Goal: Answer question/provide support

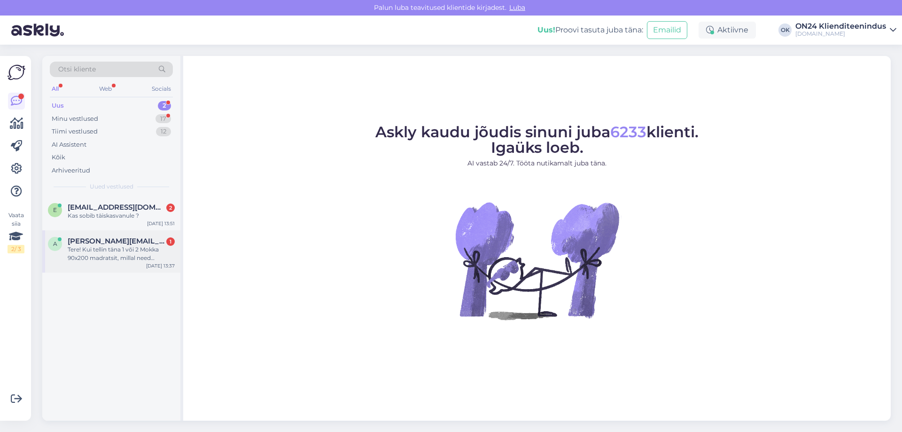
click at [104, 250] on div "Tere! Kui tellin täna 1 või 2 Mokka 90x200 madratsit, millal need [GEOGRAPHIC_D…" at bounding box center [121, 253] width 107 height 17
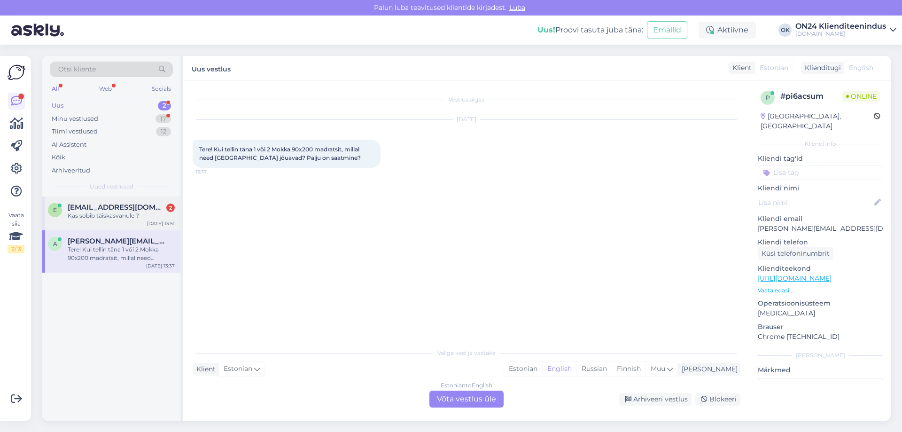
click at [106, 201] on div "e [EMAIL_ADDRESS][DOMAIN_NAME] 2 Kas sobib täiskasvanule ? [DATE] 13:51" at bounding box center [111, 213] width 138 height 34
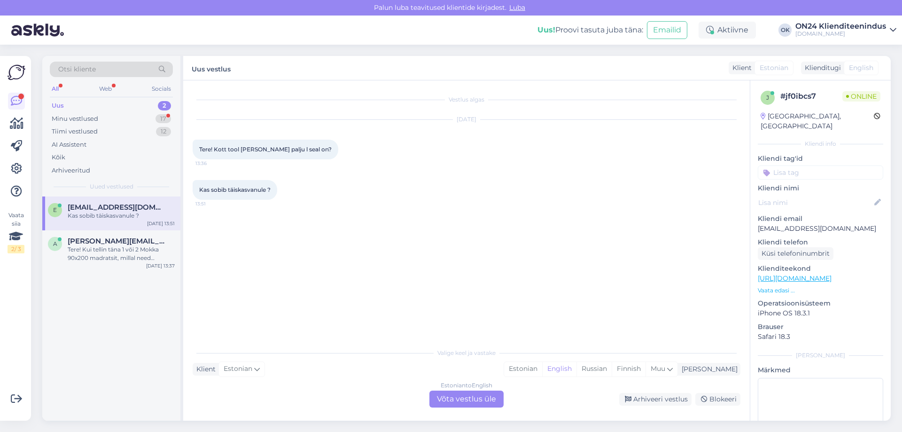
click at [773, 286] on p "Vaata edasi ..." at bounding box center [820, 290] width 125 height 8
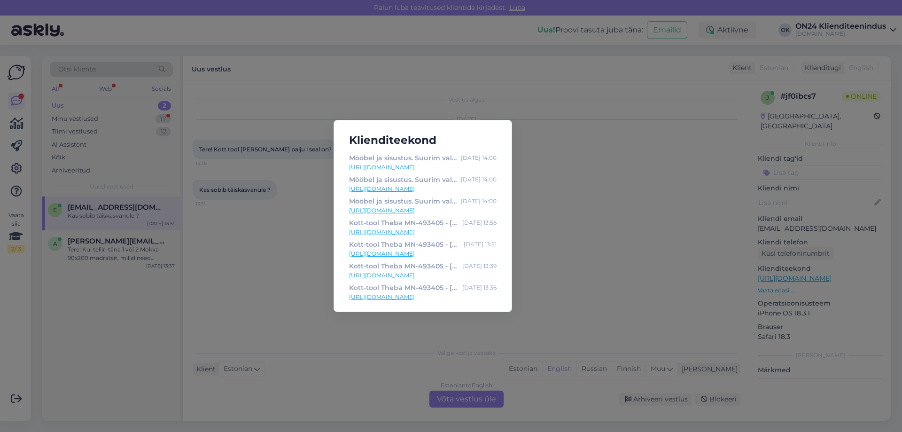
click at [666, 223] on div "Klienditeekond Mööbel ja sisustus. Suurim valik soodsate hindadega - ON24.ee Si…" at bounding box center [451, 216] width 902 height 432
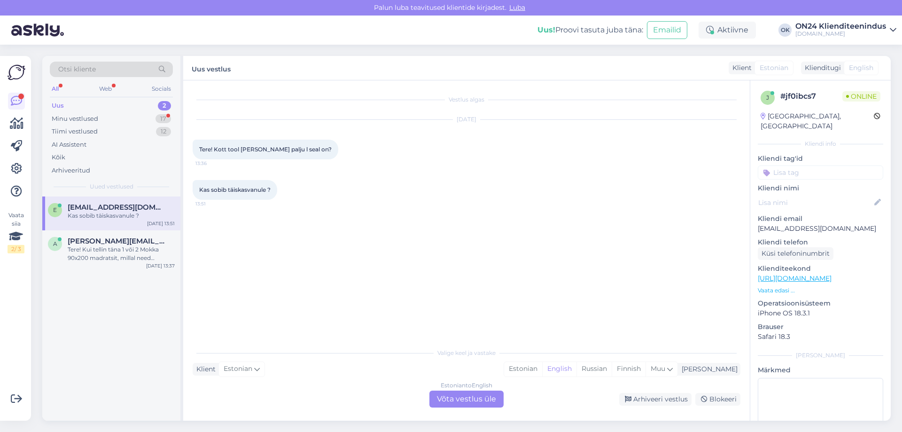
click at [780, 286] on p "Vaata edasi ..." at bounding box center [820, 290] width 125 height 8
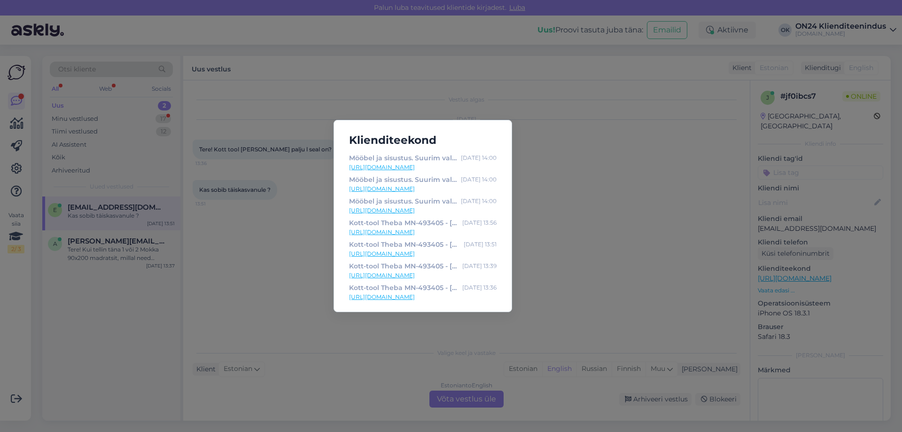
click at [391, 257] on link "https://www.on24.ee/p/493405/kott-tool-theba?hall=7881" at bounding box center [423, 254] width 148 height 8
click at [275, 248] on div "Klienditeekond Mööbel ja sisustus. Suurim valik soodsate hindadega - ON24.ee Si…" at bounding box center [451, 216] width 902 height 432
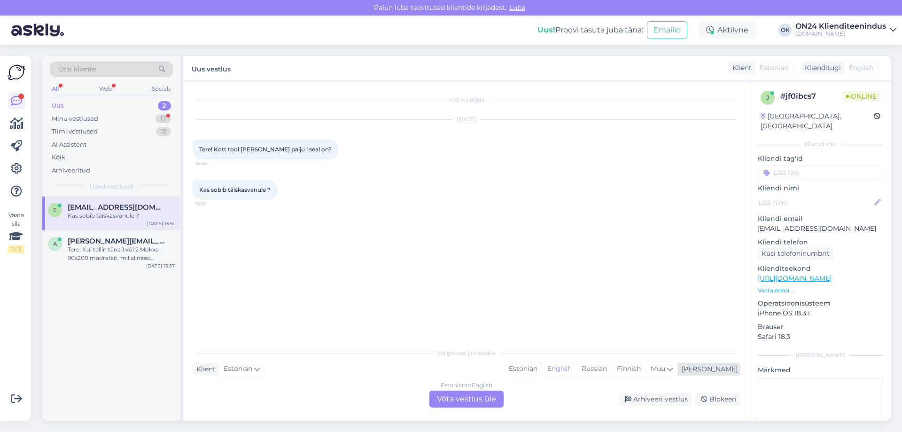
click at [542, 369] on div "Estonian" at bounding box center [523, 369] width 38 height 14
click at [483, 399] on div "Estonian to Estonian Võta vestlus üle" at bounding box center [466, 398] width 74 height 17
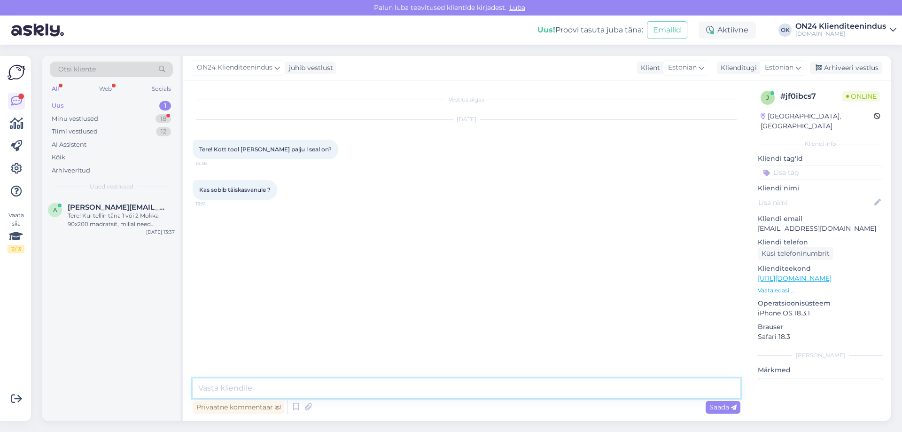
click at [398, 392] on textarea at bounding box center [467, 388] width 548 height 20
type textarea "Tere! Maksimaalne koormus on 120 kg seega sobib ka täiskasvanutele."
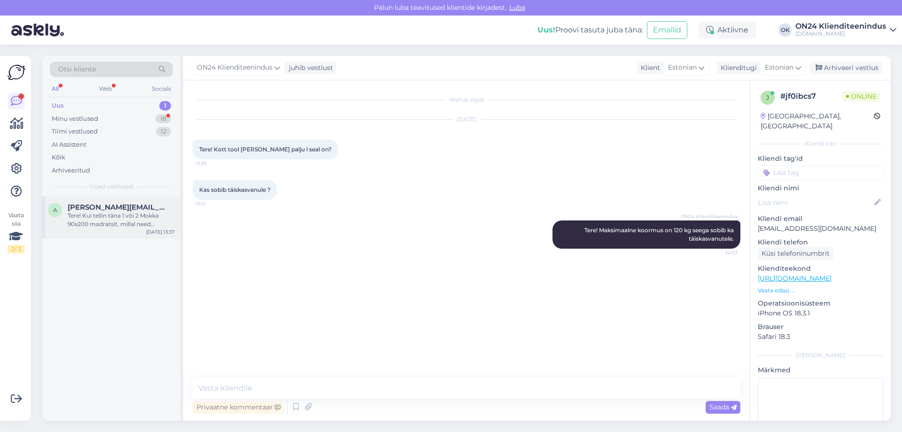
click at [135, 213] on div "Tere! Kui tellin täna 1 või 2 Mokka 90x200 madratsit, millal need Lääne-Virumaa…" at bounding box center [121, 219] width 107 height 17
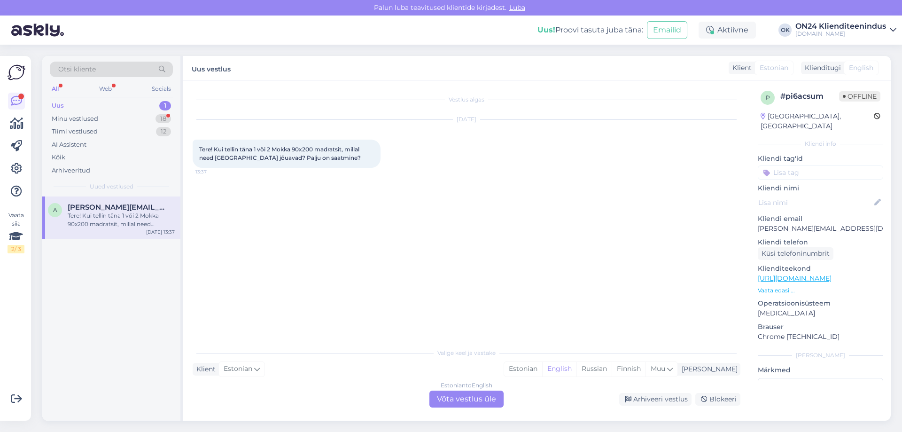
click at [767, 286] on p "Vaata edasi ..." at bounding box center [820, 290] width 125 height 8
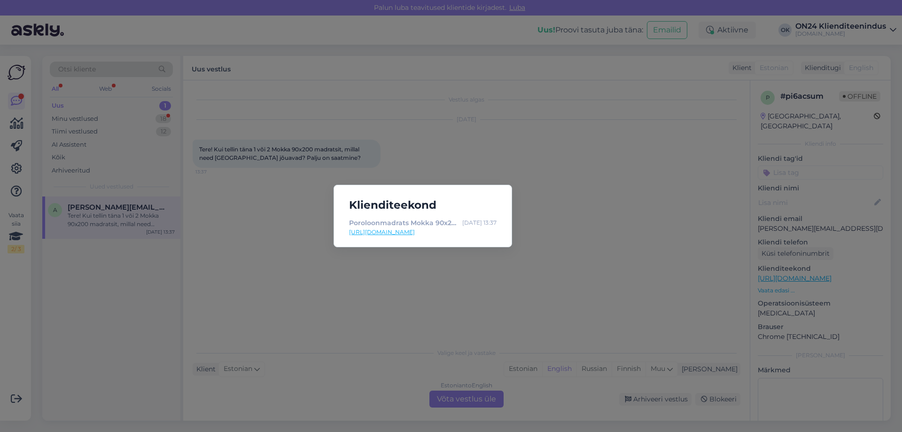
click at [448, 233] on link "https://www.on24.ee/p/360135/poroloonmadrats-mokka-90x200-cm?hall=10401" at bounding box center [423, 232] width 148 height 8
click at [346, 287] on div "Klienditeekond Poroloonmadrats Mokka 90x200 cm EP-360135 - ON24.ee Sisustuskaub…" at bounding box center [451, 216] width 902 height 432
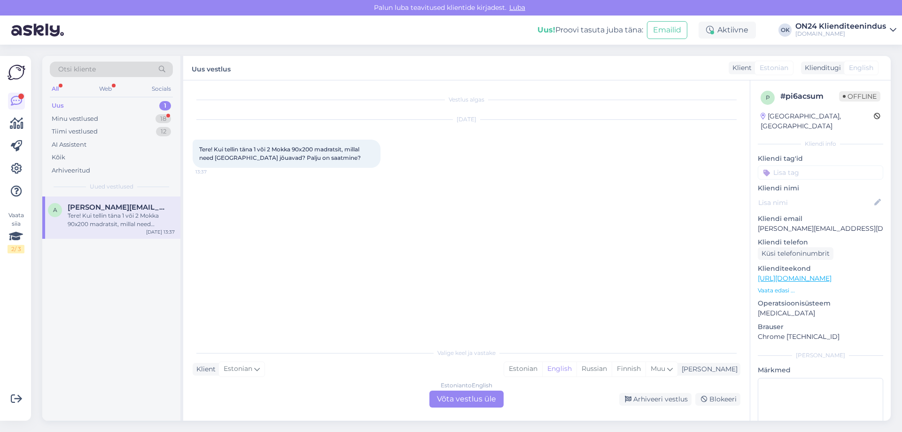
click at [553, 379] on div "Valige keel ja vastake Klient Estonian Mina Estonian English Russian Finnish Mu…" at bounding box center [467, 375] width 548 height 64
click at [542, 373] on div "Estonian" at bounding box center [523, 369] width 38 height 14
click at [487, 397] on div "Estonian to Estonian Võta vestlus üle" at bounding box center [466, 398] width 74 height 17
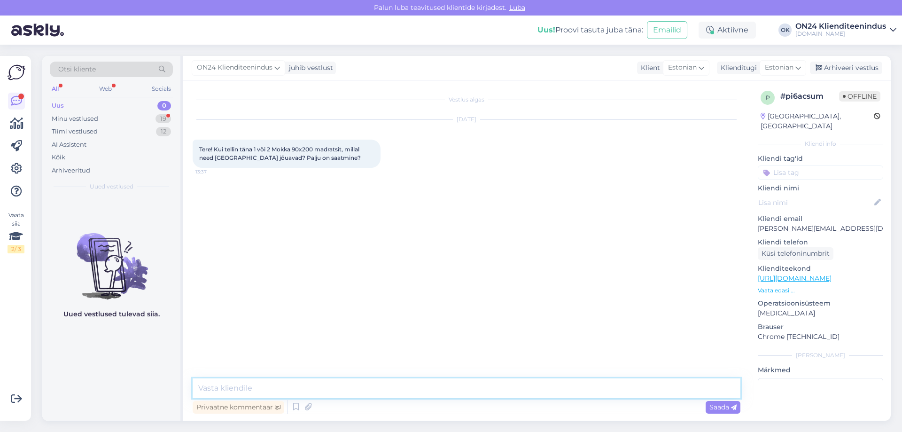
click at [462, 385] on textarea at bounding box center [467, 388] width 548 height 20
type textarea "Tere! Kui täna teha tellimus siis 27.08.25 saabuks ta meie lattu."
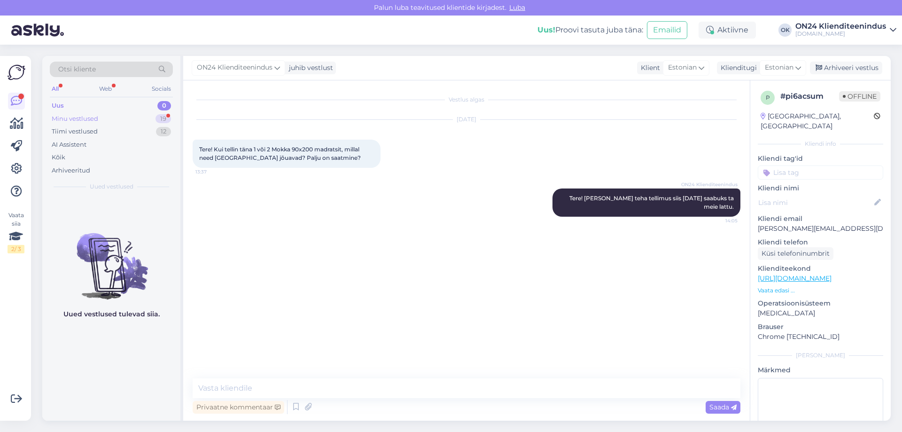
click at [119, 117] on div "Minu vestlused 19" at bounding box center [111, 118] width 123 height 13
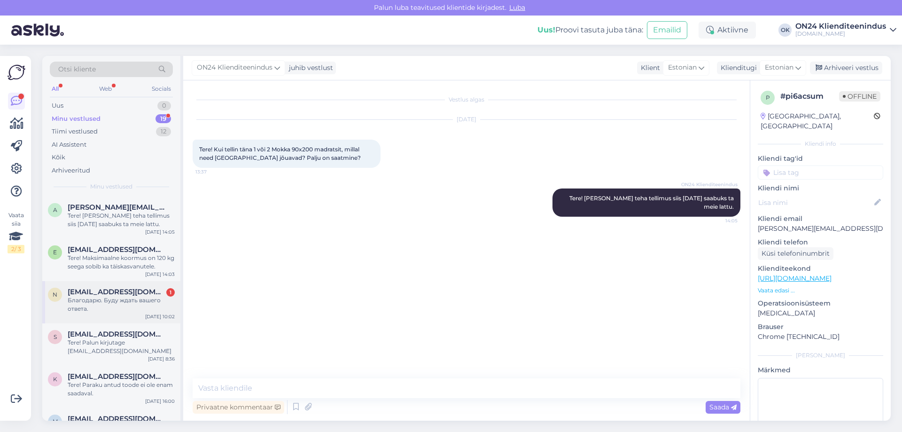
click at [125, 303] on div "Благодарю. Буду ждать вашего ответа." at bounding box center [121, 304] width 107 height 17
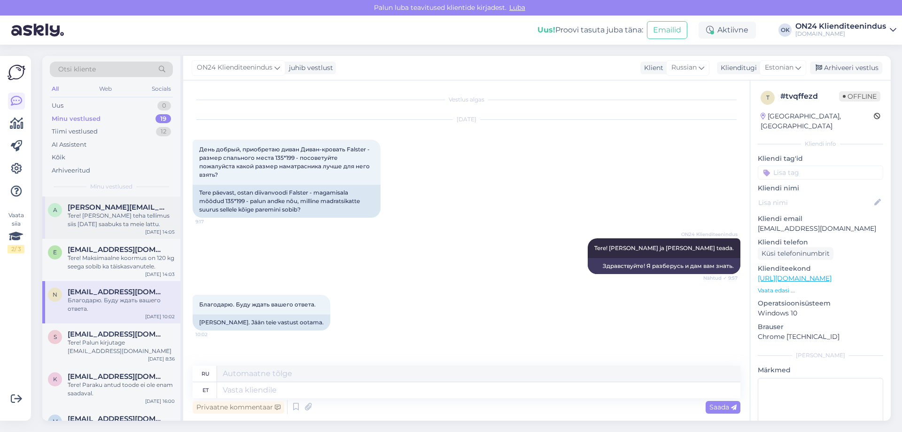
click at [104, 223] on div "Tere! Kui täna teha tellimus siis 27.08.25 saabuks ta meie lattu." at bounding box center [121, 219] width 107 height 17
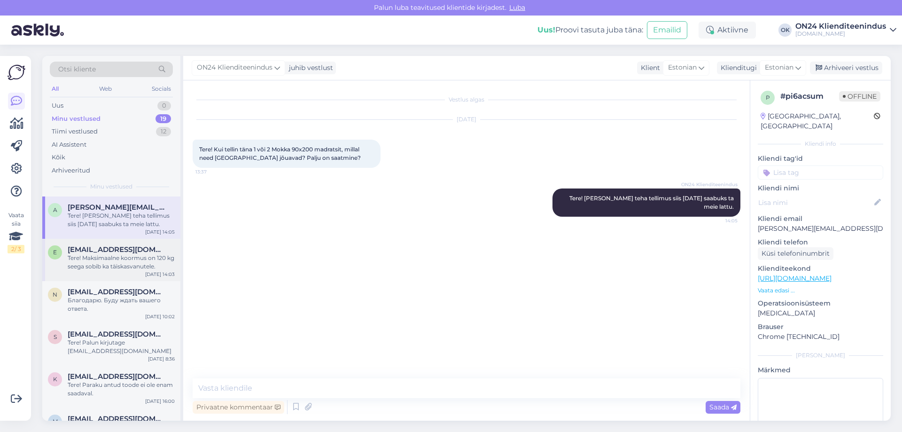
click at [104, 271] on div "e elis4794@gmail.com Tere! Maksimaalne koormus on 120 kg seega sobib ka täiskas…" at bounding box center [111, 260] width 138 height 42
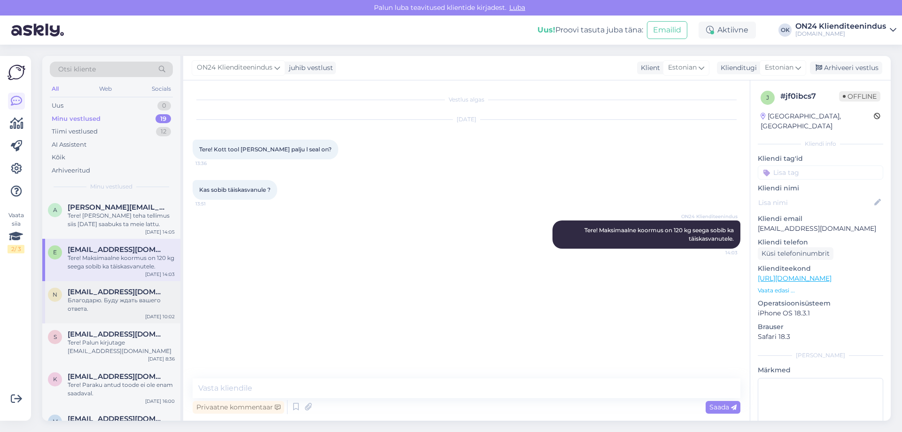
click at [104, 298] on div "Благодарю. Буду ждать вашего ответа." at bounding box center [121, 304] width 107 height 17
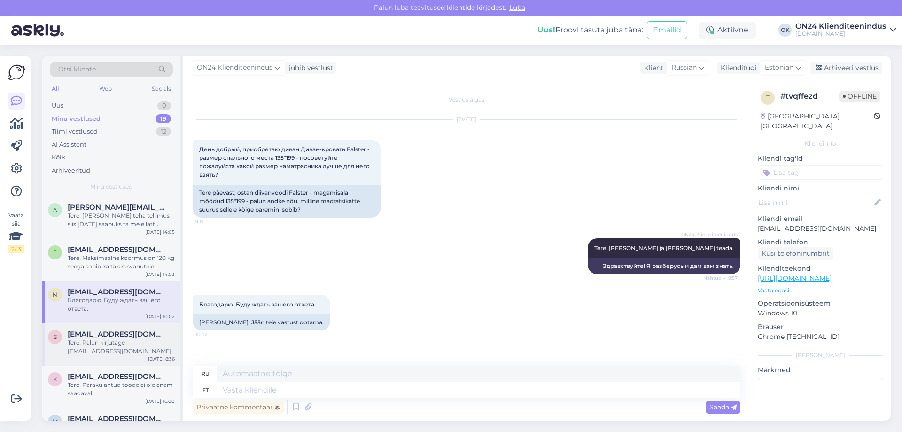
click at [98, 346] on div "Tere! Palun kirjutage info@on24.ee" at bounding box center [121, 346] width 107 height 17
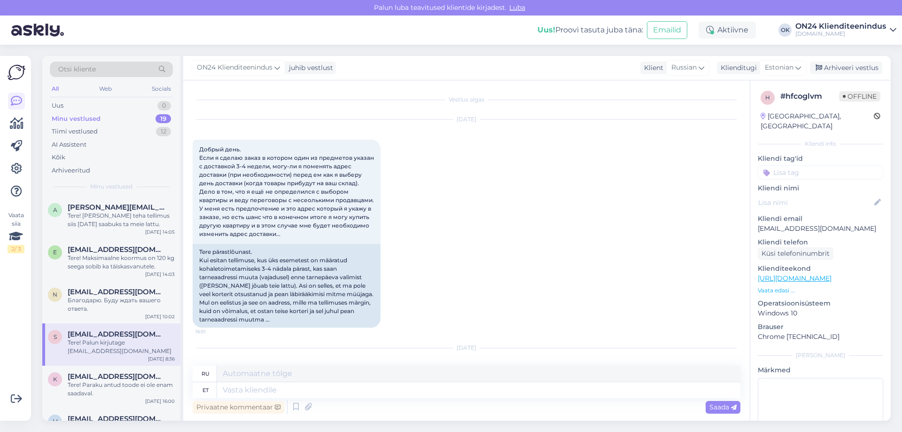
scroll to position [3657, 0]
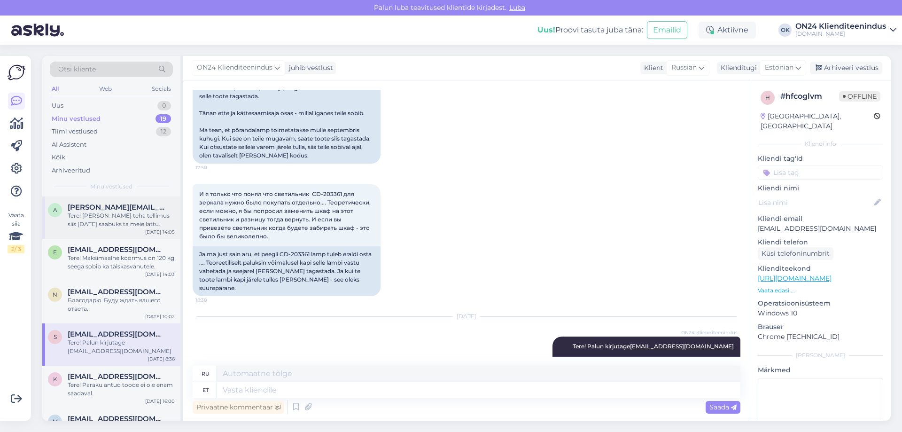
click at [104, 221] on div "Tere! Kui täna teha tellimus siis 27.08.25 saabuks ta meie lattu." at bounding box center [121, 219] width 107 height 17
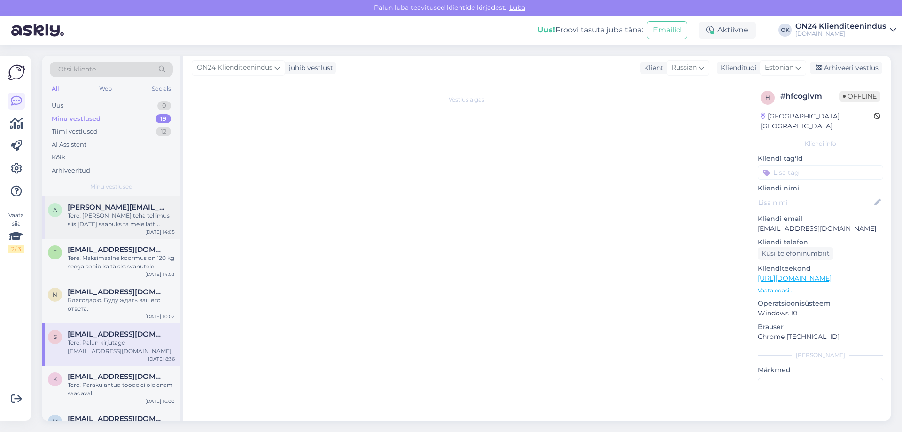
scroll to position [0, 0]
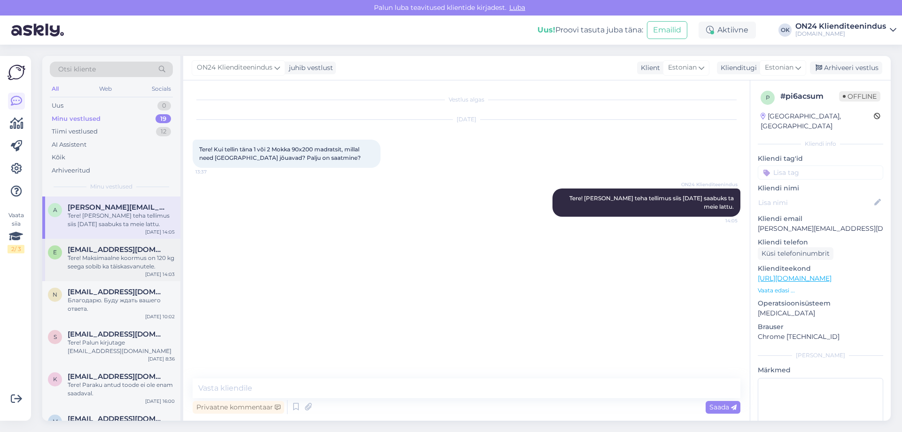
click at [102, 269] on div "Tere! Maksimaalne koormus on 120 kg seega sobib ka täiskasvanutele." at bounding box center [121, 262] width 107 height 17
